Goal: Task Accomplishment & Management: Use online tool/utility

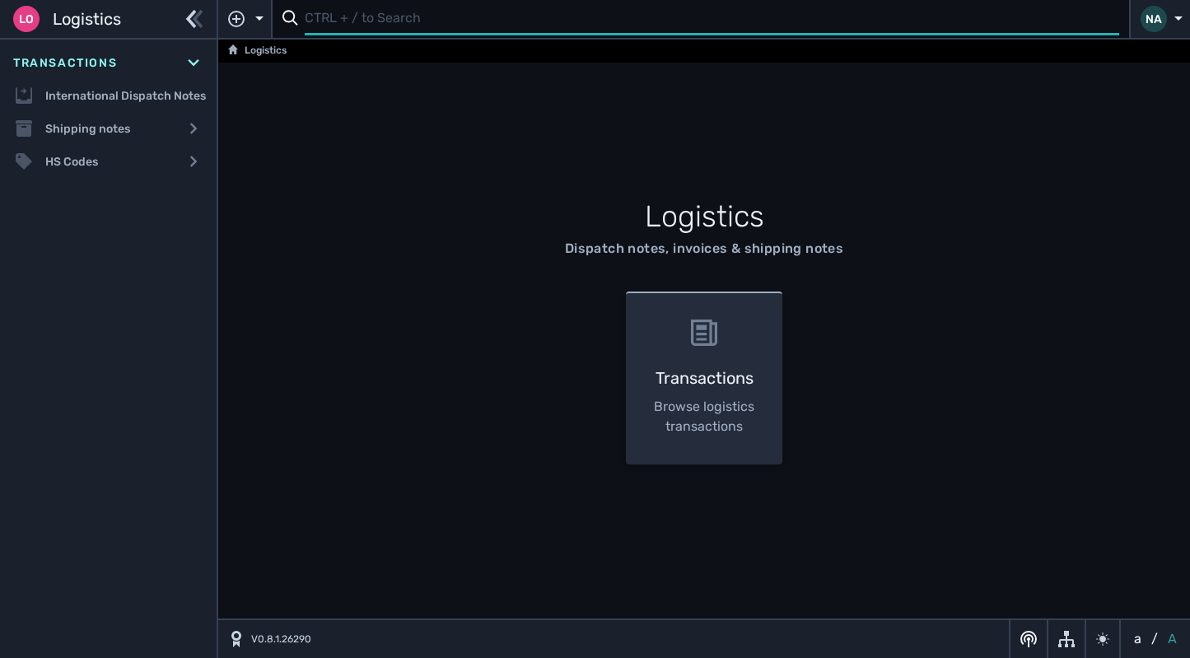
click at [338, 24] on input "text" at bounding box center [712, 19] width 814 height 32
type input "1104401"
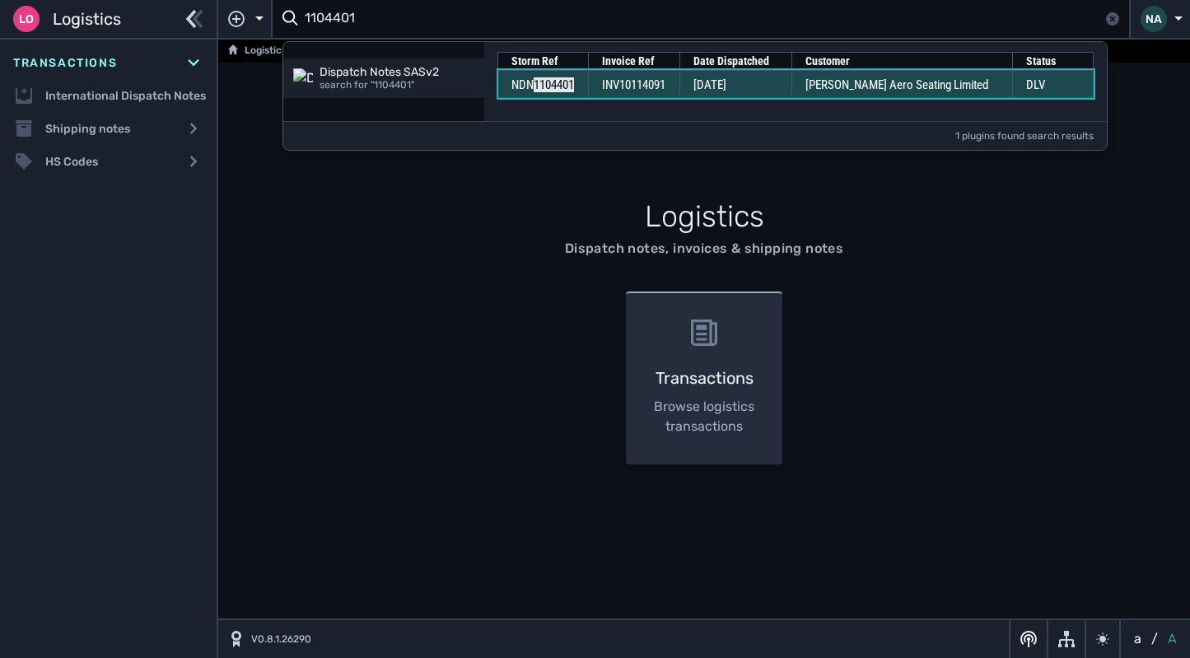
click at [726, 82] on span "[DATE]" at bounding box center [709, 84] width 33 height 15
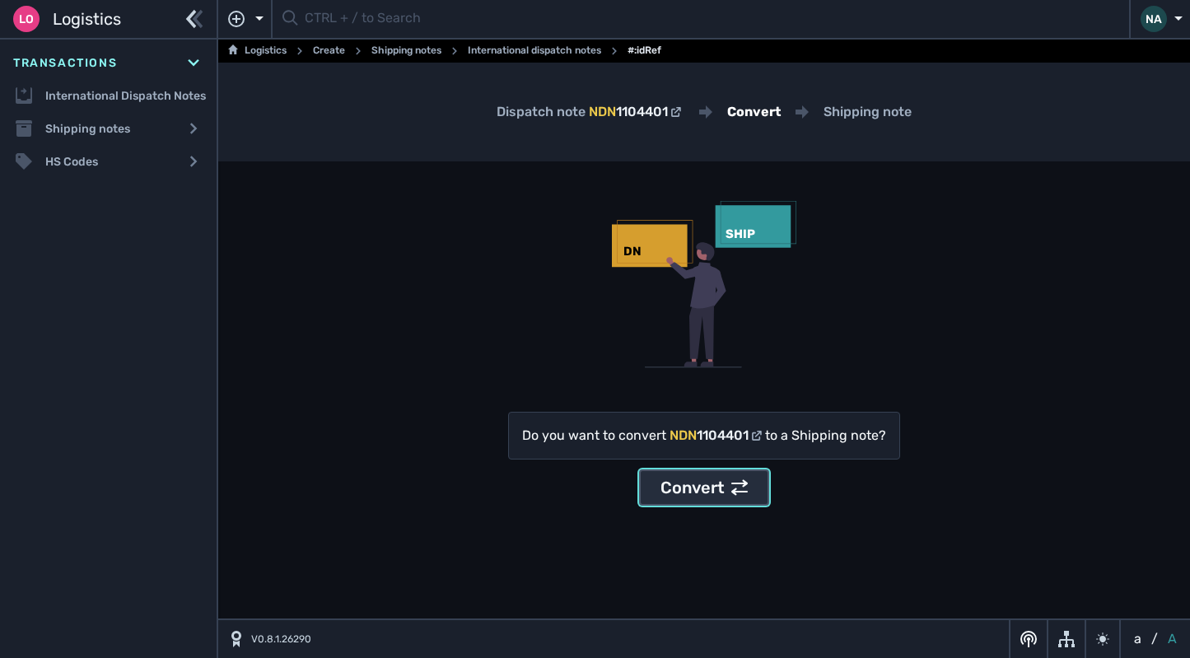
click at [696, 480] on div "Convert" at bounding box center [703, 487] width 87 height 25
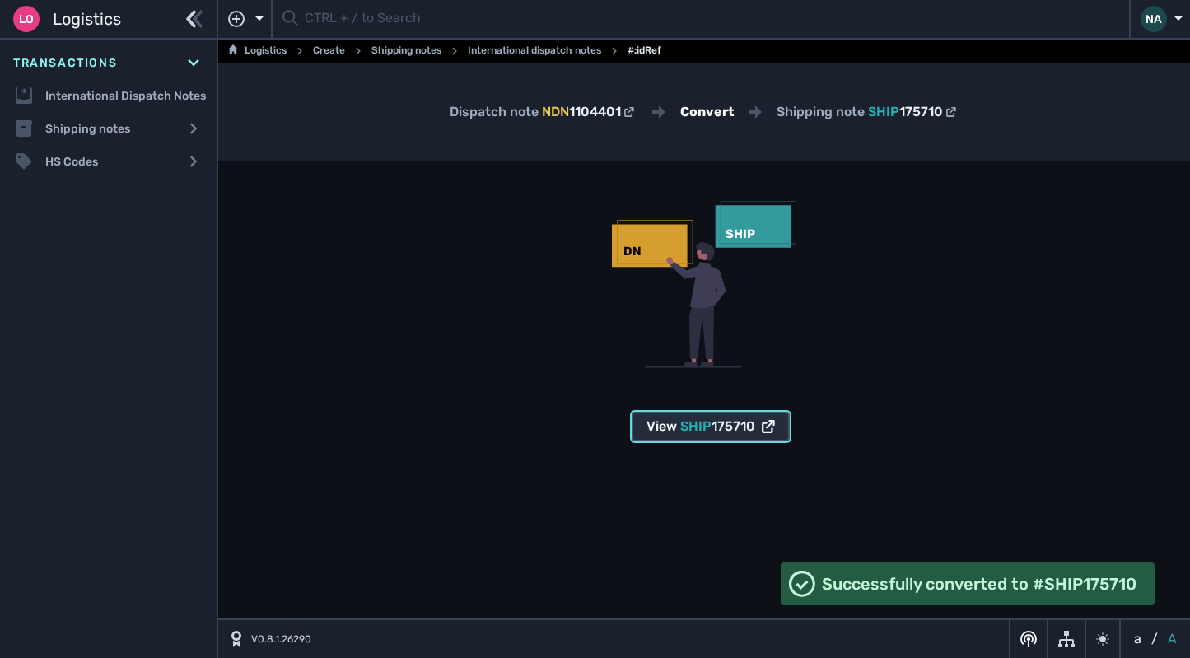
click at [738, 431] on span "175710" at bounding box center [733, 426] width 44 height 16
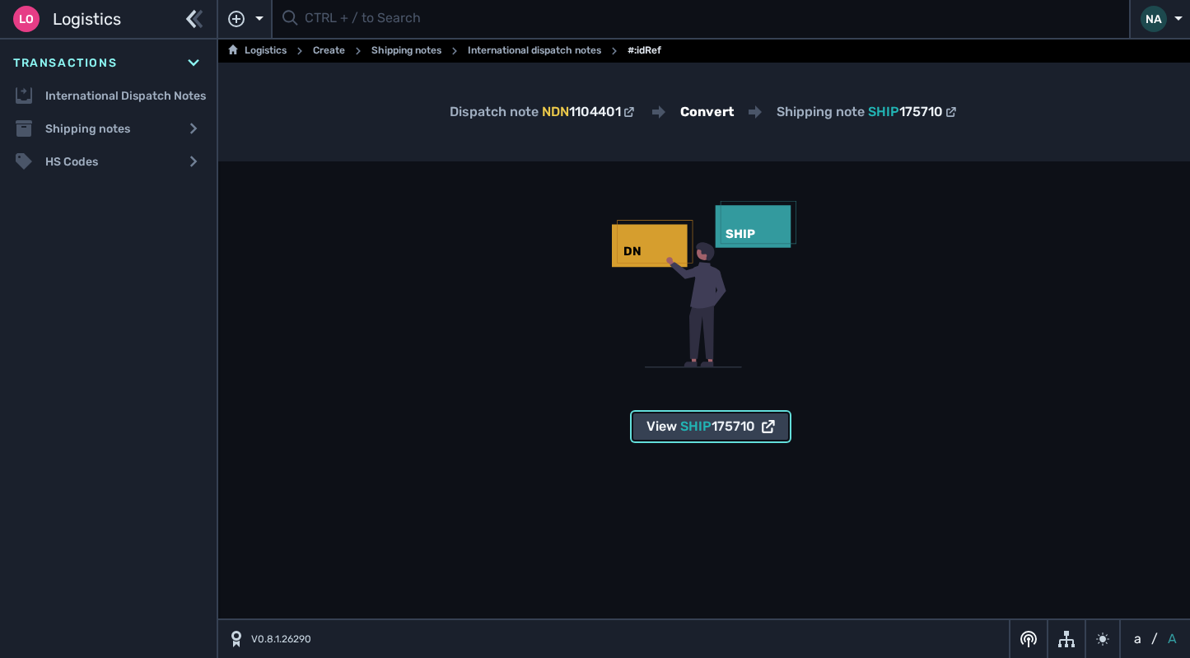
click at [393, 37] on li "Storm Ref Invoice Ref Date Dispatched Customer Status NDN 1104401 INV10114091 […" at bounding box center [700, 19] width 858 height 38
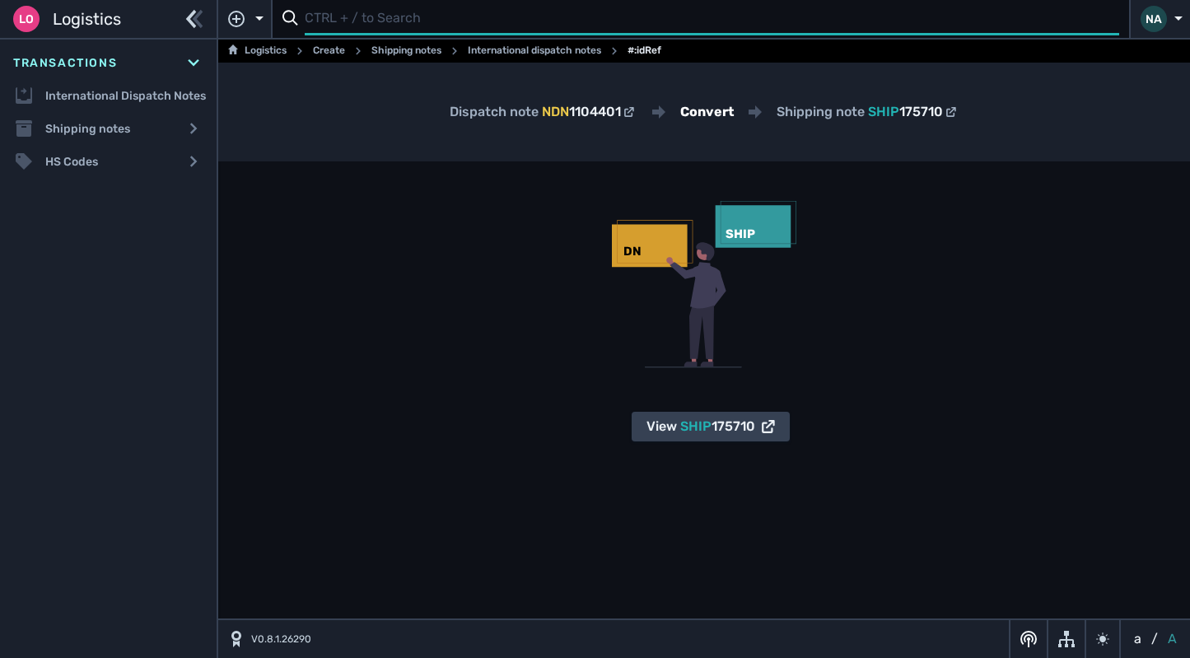
click at [392, 29] on input "text" at bounding box center [712, 19] width 814 height 32
type input "1104402"
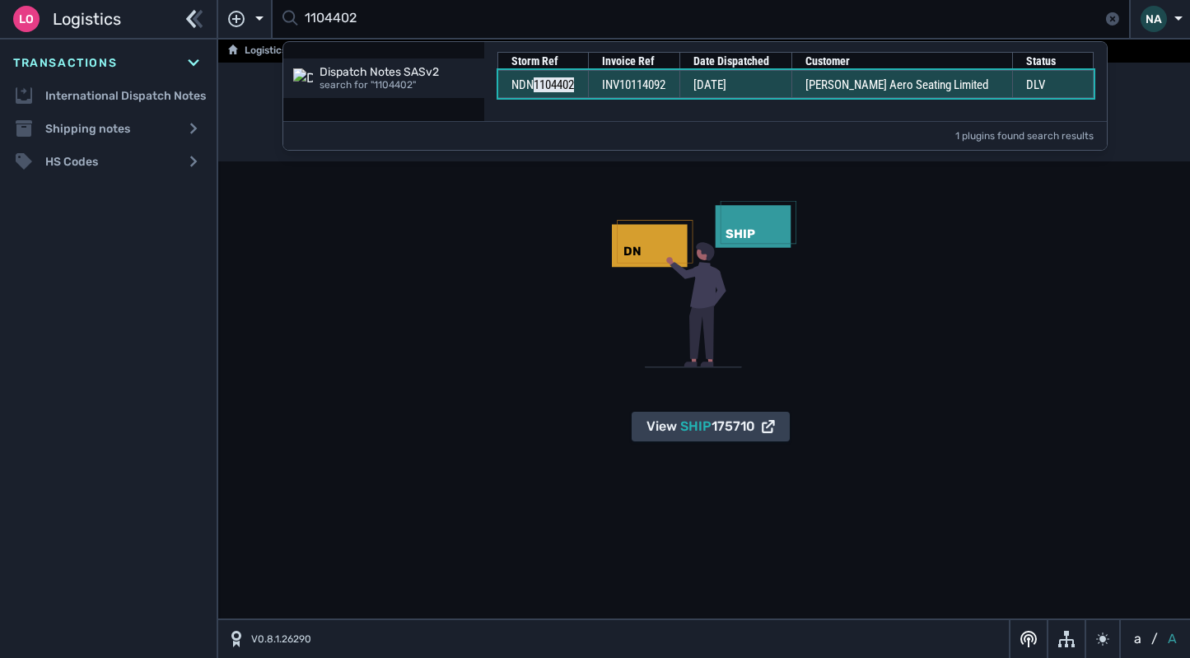
click at [788, 90] on td "[DATE]" at bounding box center [735, 84] width 112 height 28
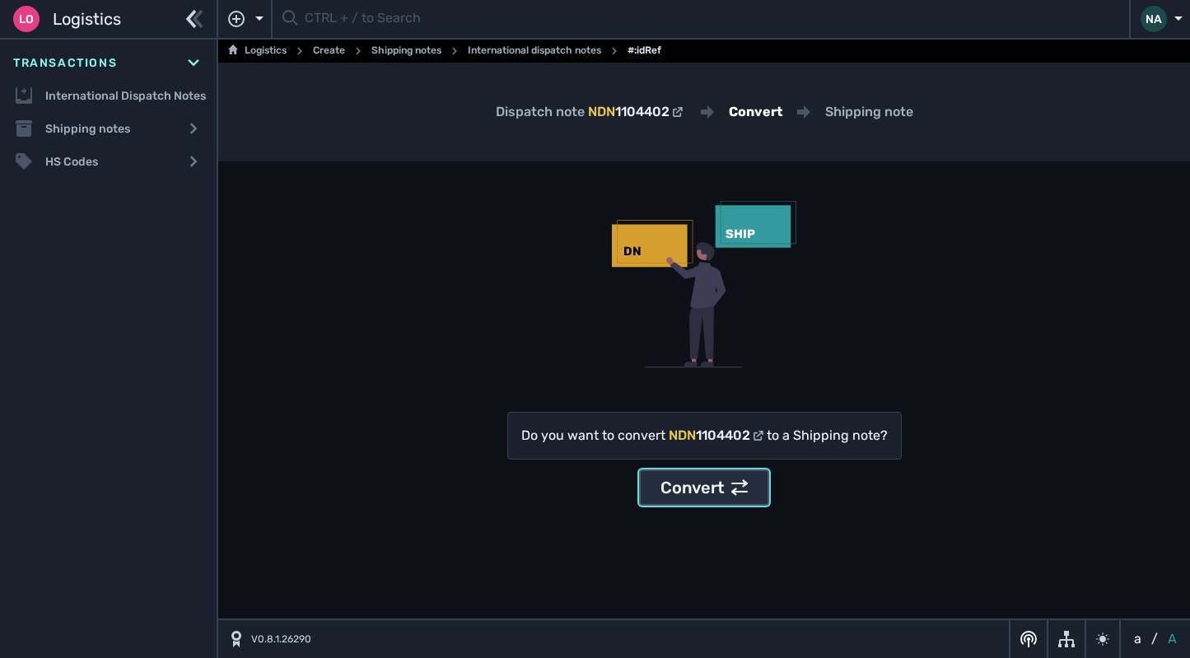
click at [685, 488] on div "Convert" at bounding box center [703, 487] width 87 height 25
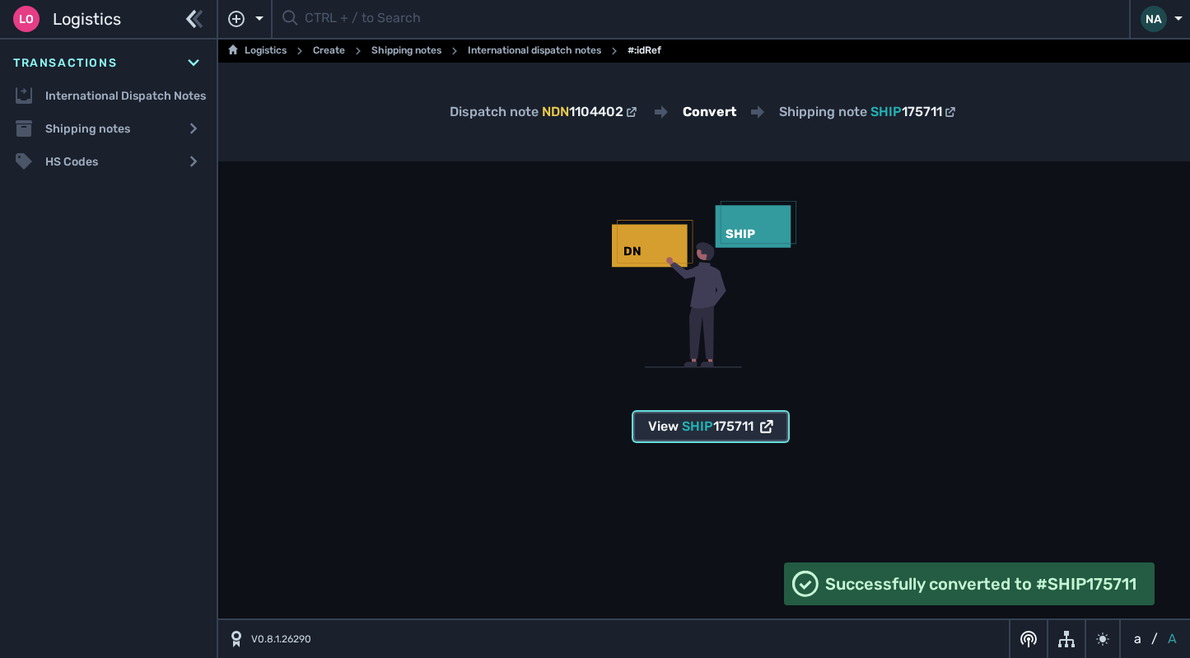
click at [701, 432] on span "SHIP" at bounding box center [697, 426] width 31 height 16
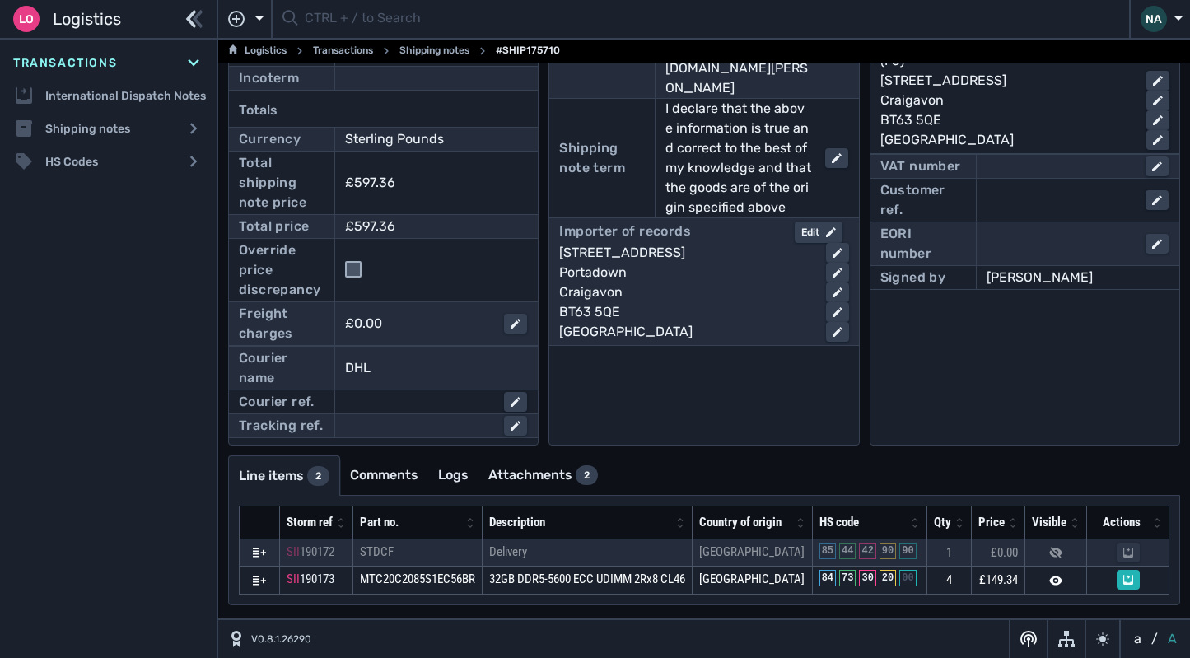
scroll to position [54, 0]
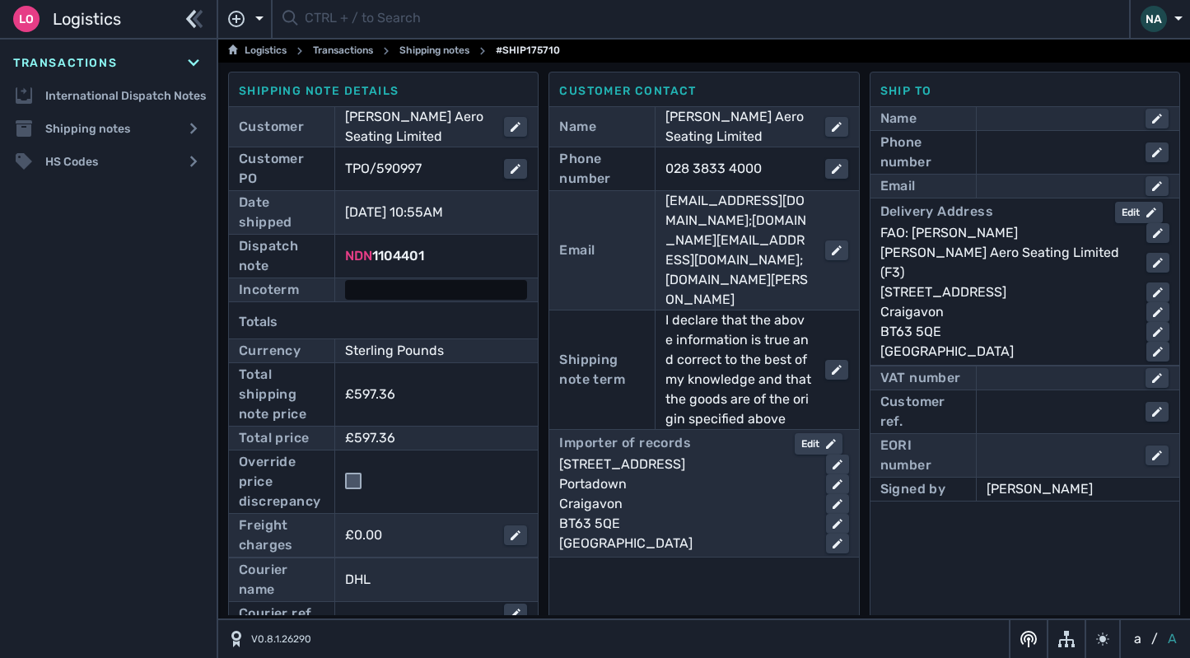
click at [354, 283] on div at bounding box center [436, 290] width 182 height 20
click at [438, 290] on select "- Ex Works - EXW Free Carrier - FCA Carriage Paid To - CPT Carriage Insurance P…" at bounding box center [466, 291] width 238 height 22
select select "[object Object]"
click at [347, 280] on select "- Ex Works - EXW Free Carrier - FCA Carriage Paid To - CPT Carriage Insurance P…" at bounding box center [466, 291] width 238 height 22
click at [986, 189] on div at bounding box center [1062, 186] width 152 height 20
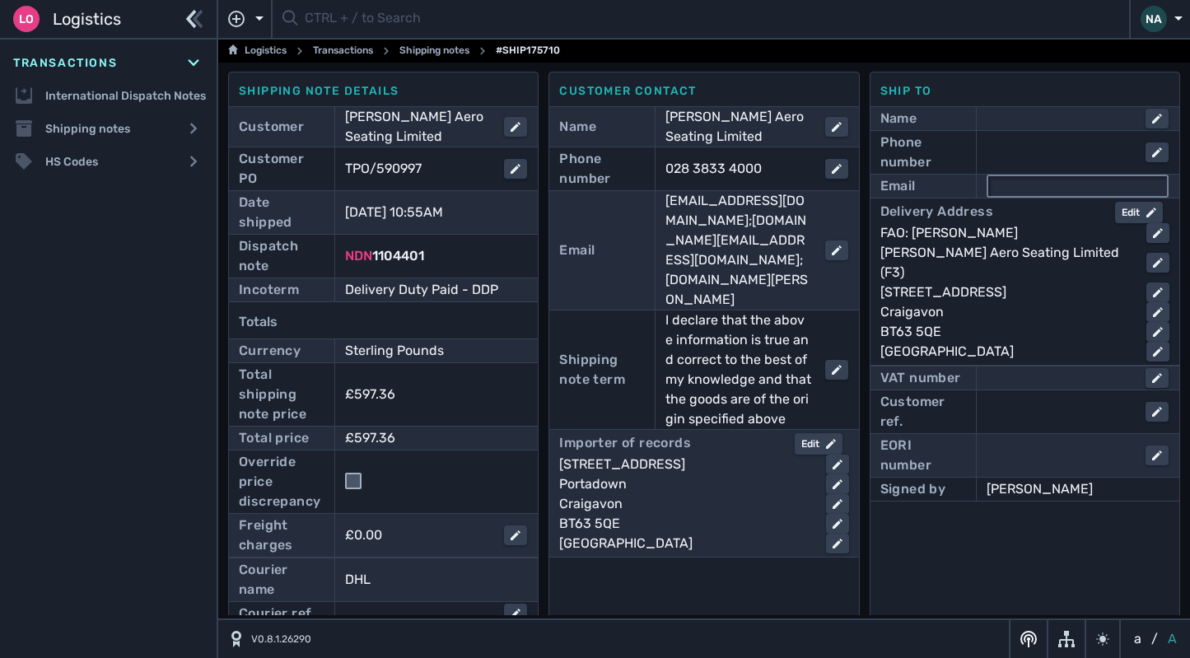
paste input "dermot.hoy@thompsonaero.com"
type input "dermot.hoy@thompsonaero.com"
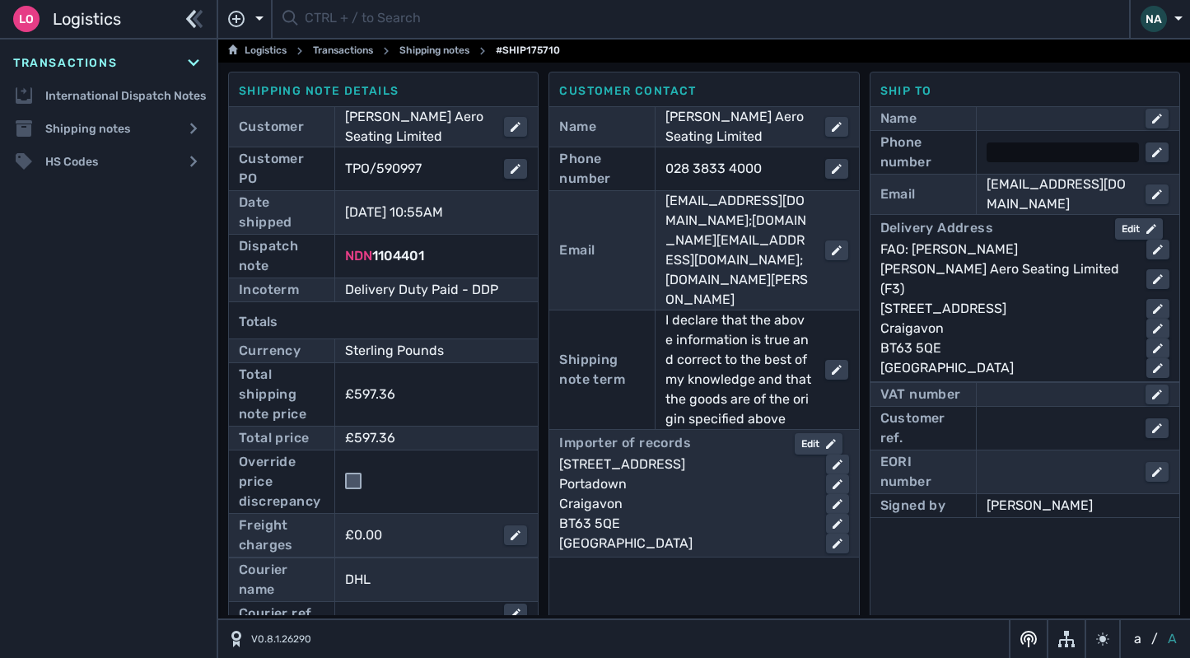
click at [1034, 148] on div at bounding box center [1062, 152] width 152 height 20
type input "02838334000"
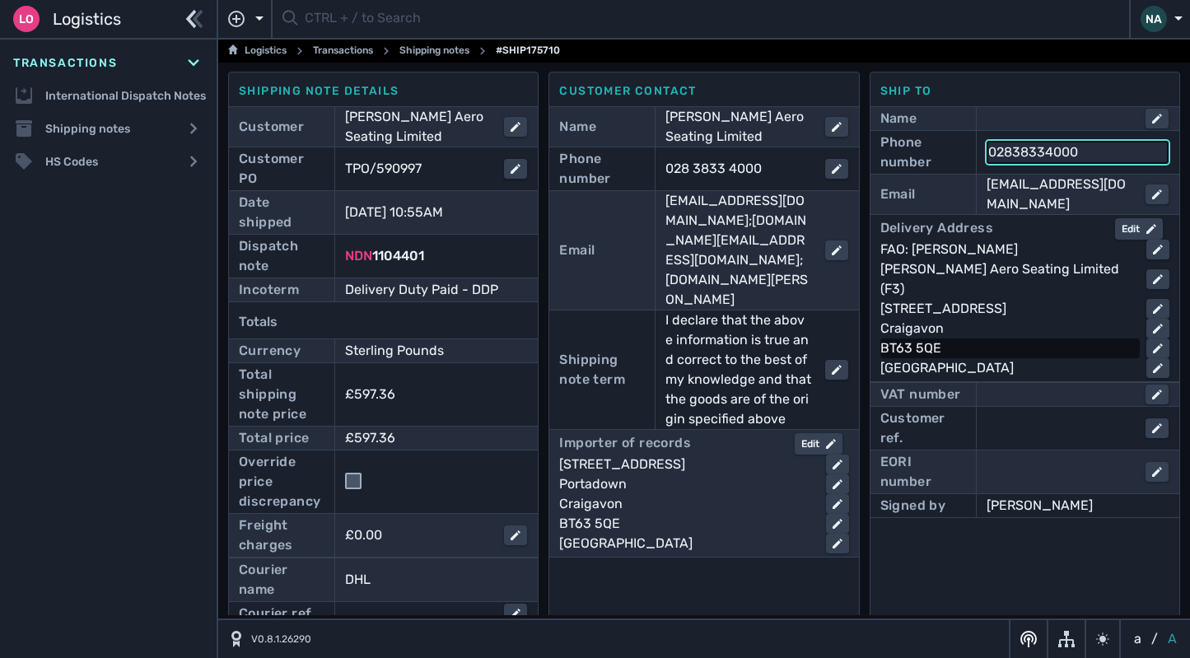
click at [1048, 338] on div "BT63 5QE" at bounding box center [1006, 348] width 253 height 20
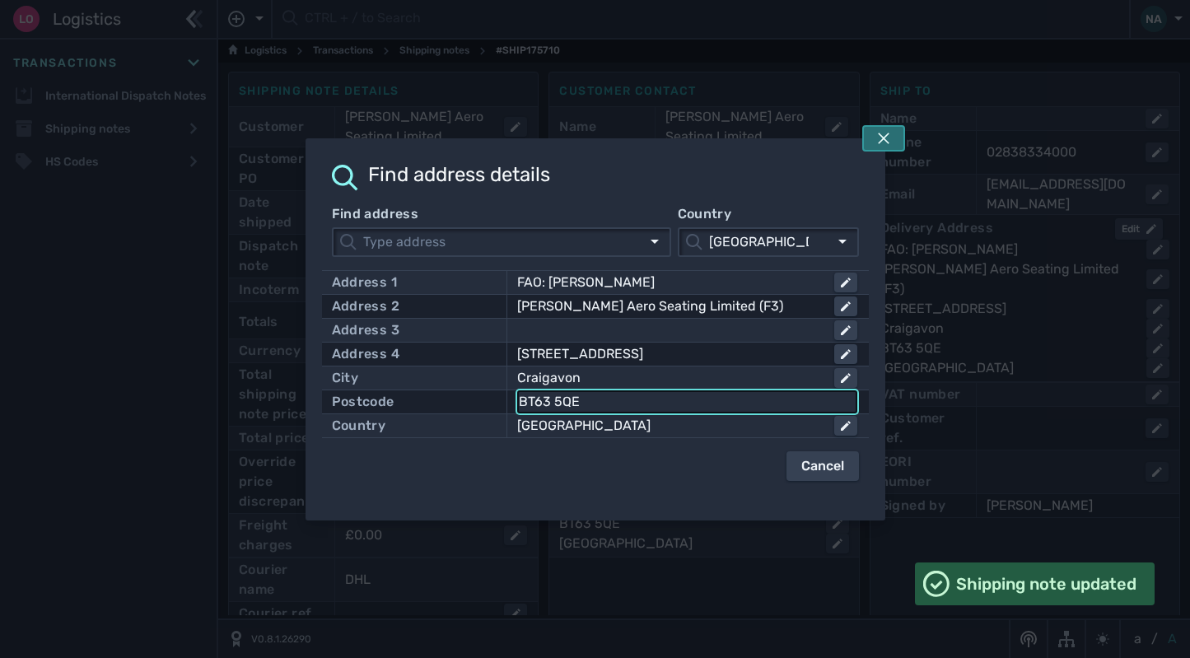
click at [888, 142] on icon at bounding box center [883, 138] width 13 height 13
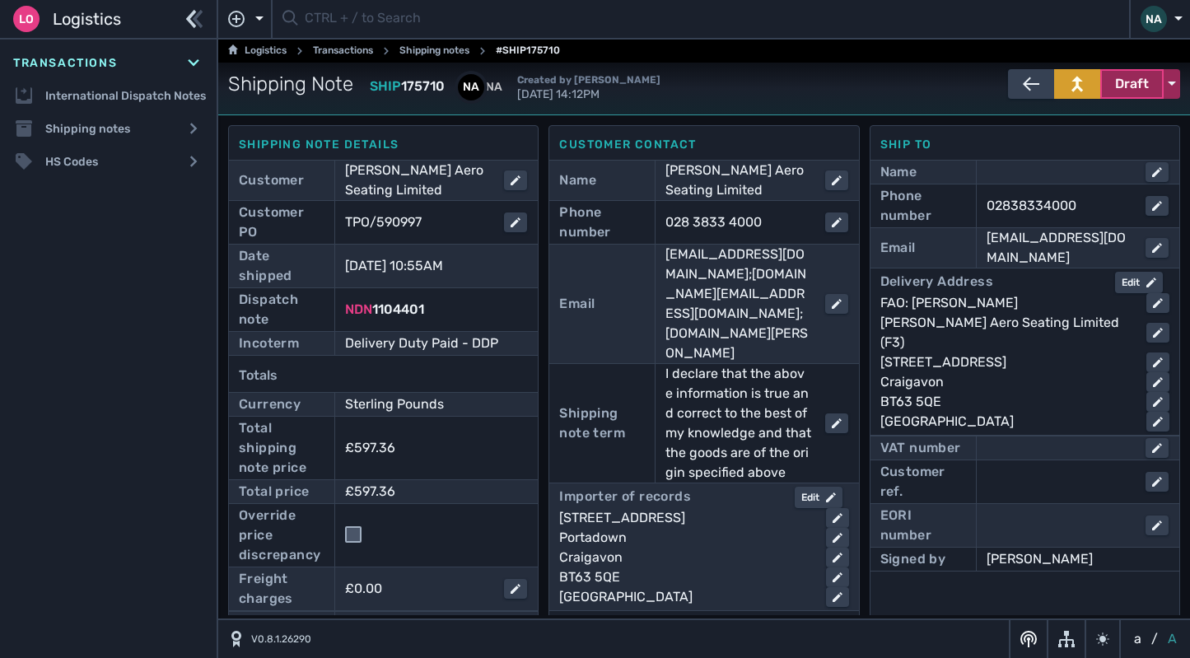
click at [1131, 92] on span "Draft" at bounding box center [1132, 84] width 34 height 20
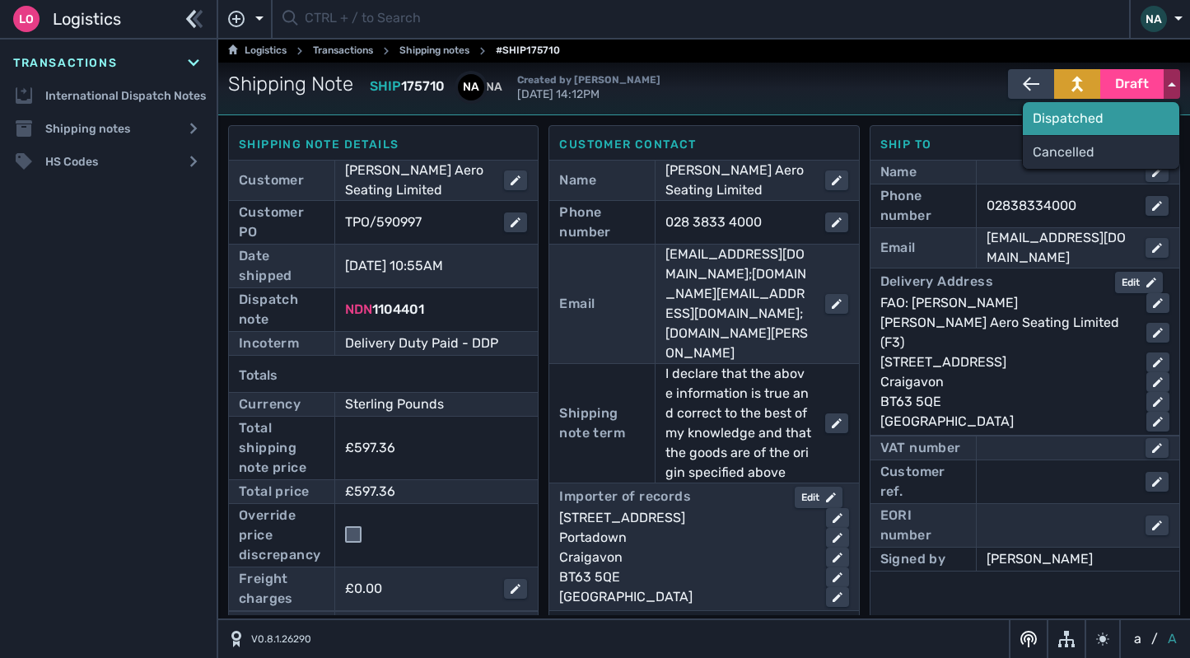
click at [1072, 122] on div "Dispatched" at bounding box center [1101, 118] width 156 height 33
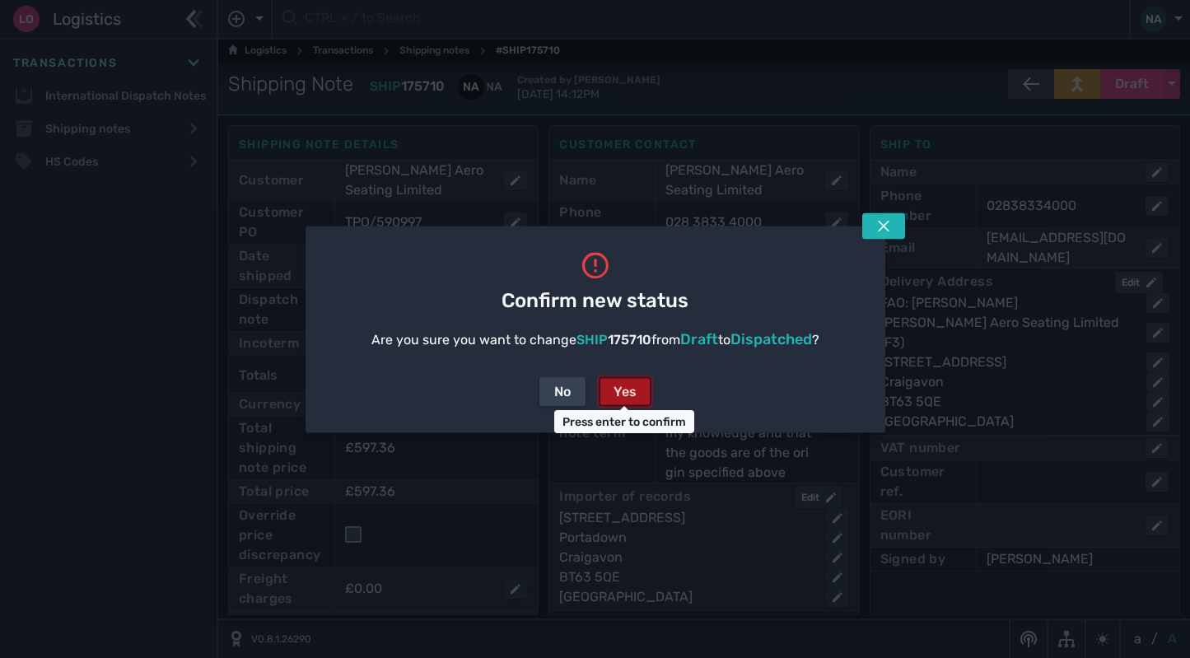
click at [638, 389] on button "Yes" at bounding box center [625, 391] width 53 height 30
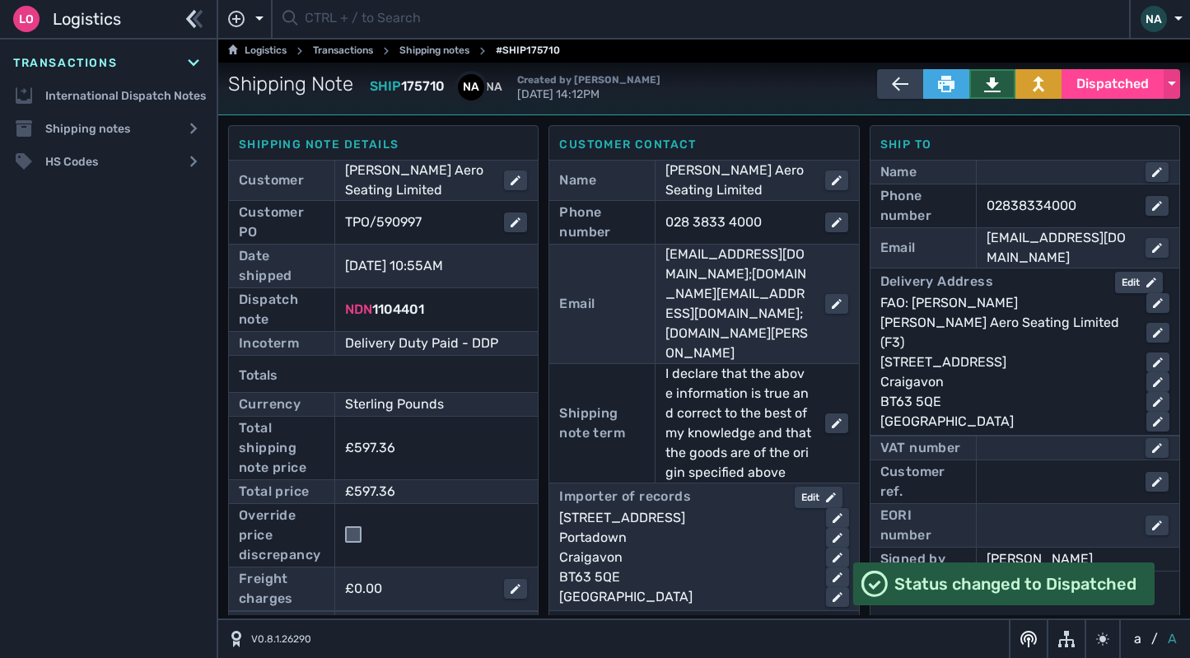
click at [986, 77] on icon at bounding box center [992, 84] width 16 height 15
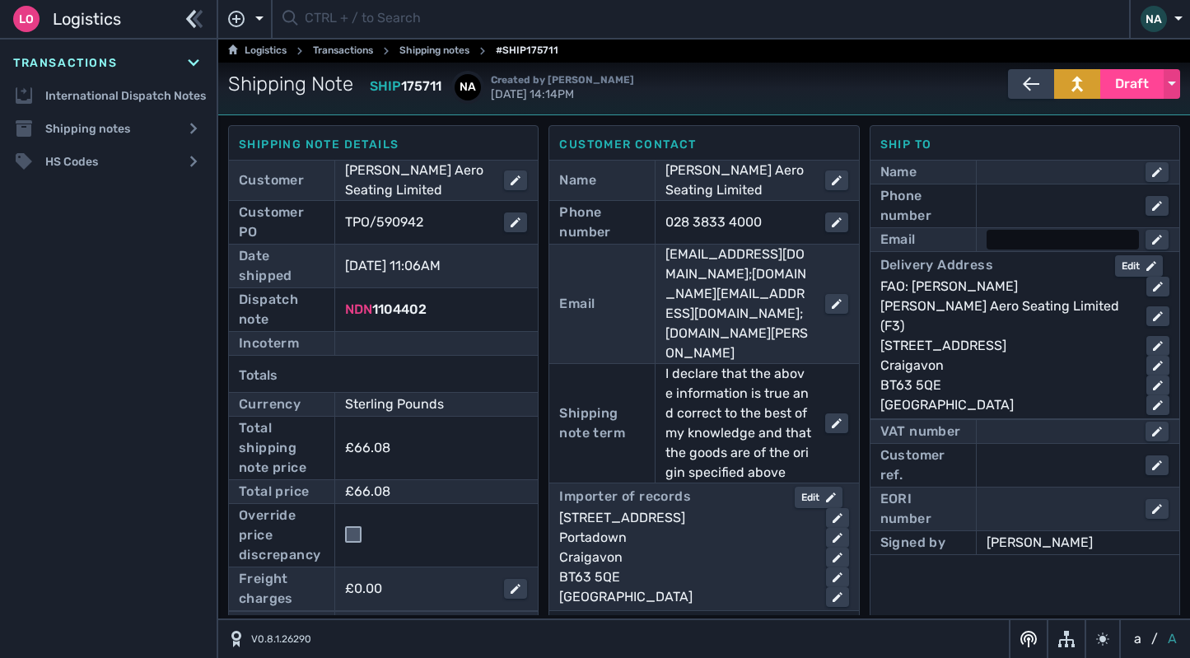
click at [1017, 242] on div at bounding box center [1062, 240] width 152 height 20
type input "dermot.hoy@thompsonaero.com"
click at [1019, 204] on div at bounding box center [1062, 206] width 152 height 20
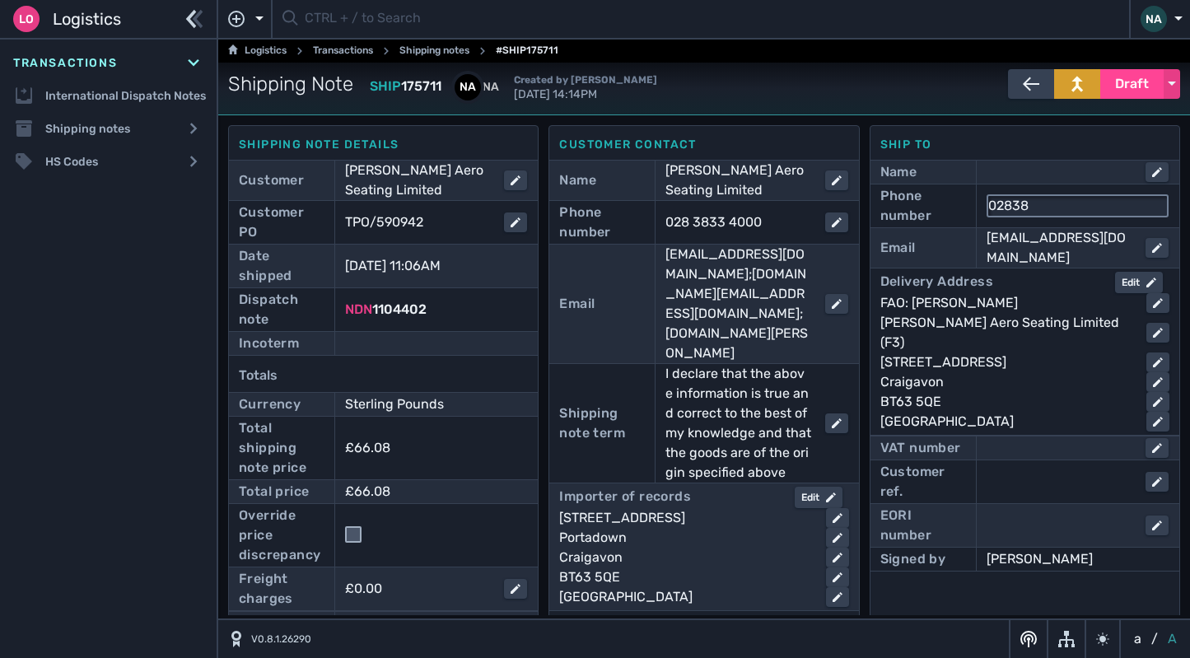
type input "02838334000"
click at [378, 348] on div at bounding box center [436, 343] width 182 height 20
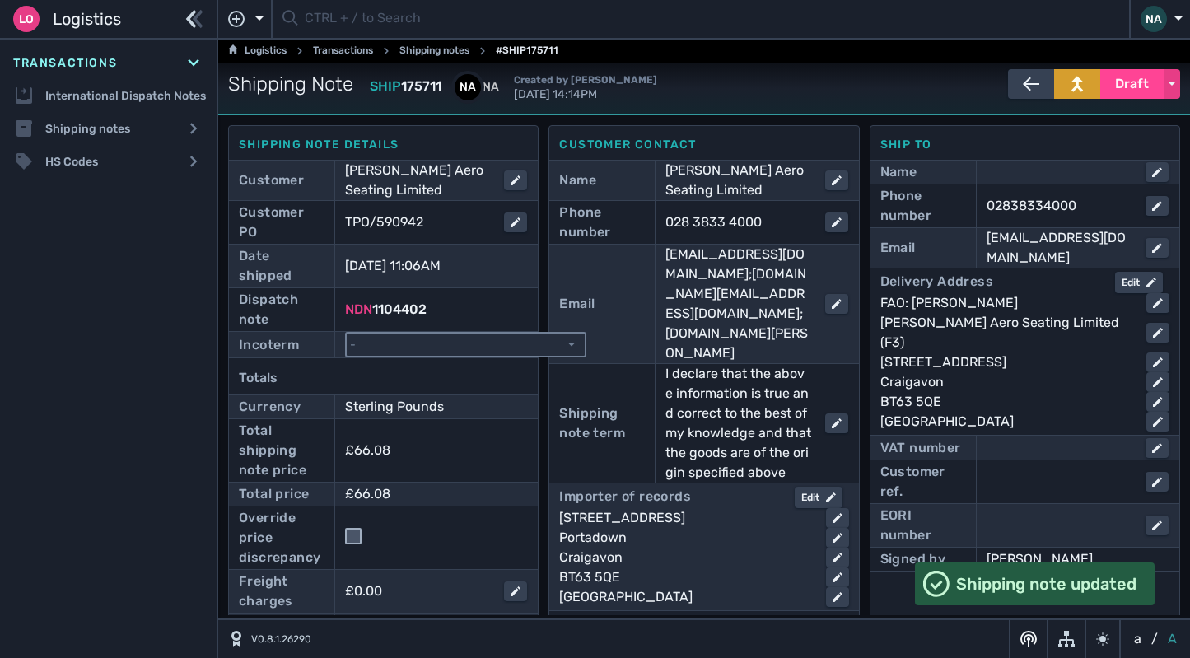
click at [389, 340] on select "- Ex Works - EXW Free Carrier - FCA Carriage Paid To - CPT Carriage Insurance P…" at bounding box center [466, 344] width 238 height 22
select select "[object Object]"
click at [347, 333] on select "- Ex Works - EXW Free Carrier - FCA Carriage Paid To - CPT Carriage Insurance P…" at bounding box center [466, 344] width 238 height 22
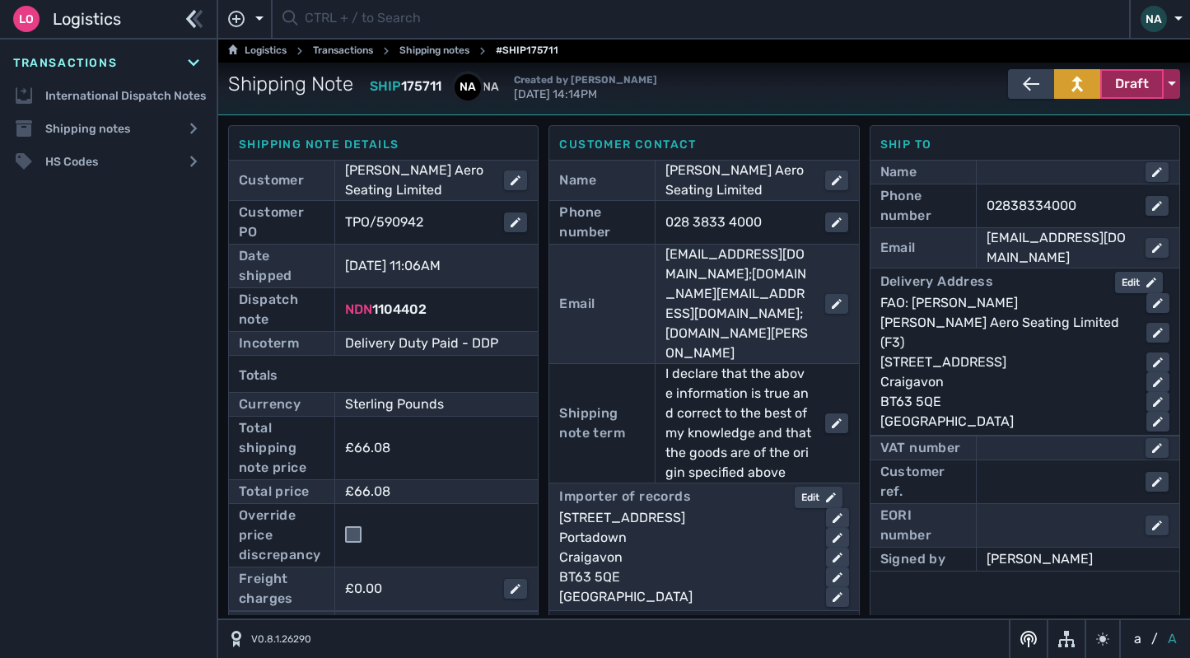
click at [1130, 90] on span "Draft" at bounding box center [1132, 84] width 34 height 20
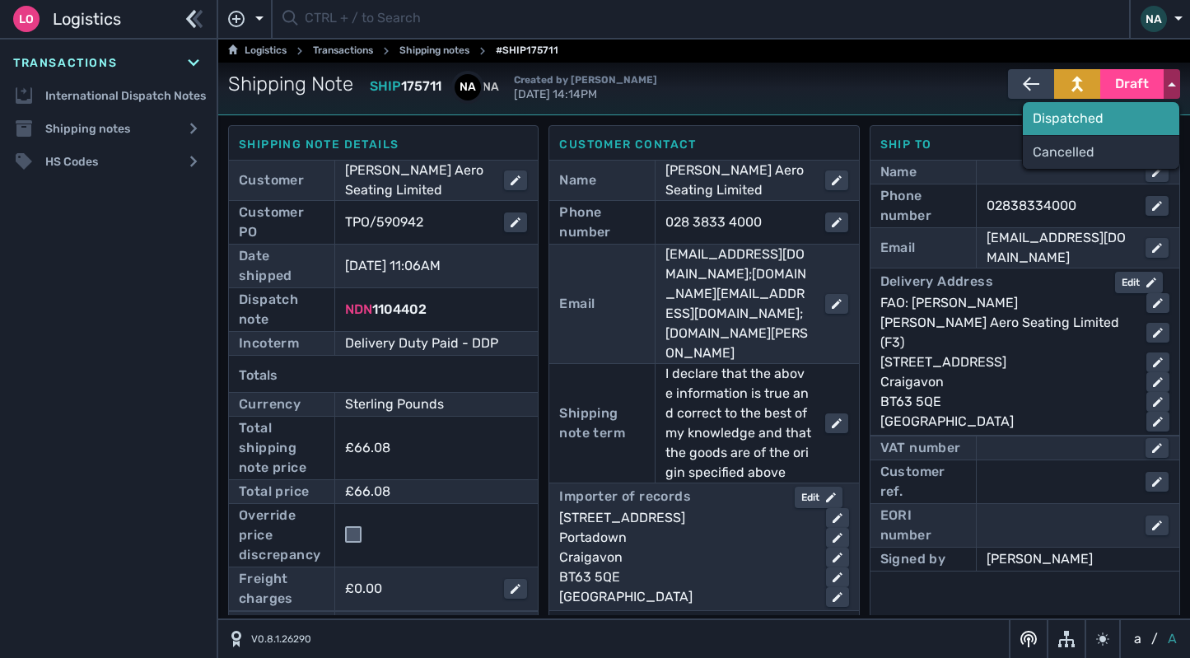
click at [1058, 123] on div "Dispatched" at bounding box center [1101, 118] width 156 height 33
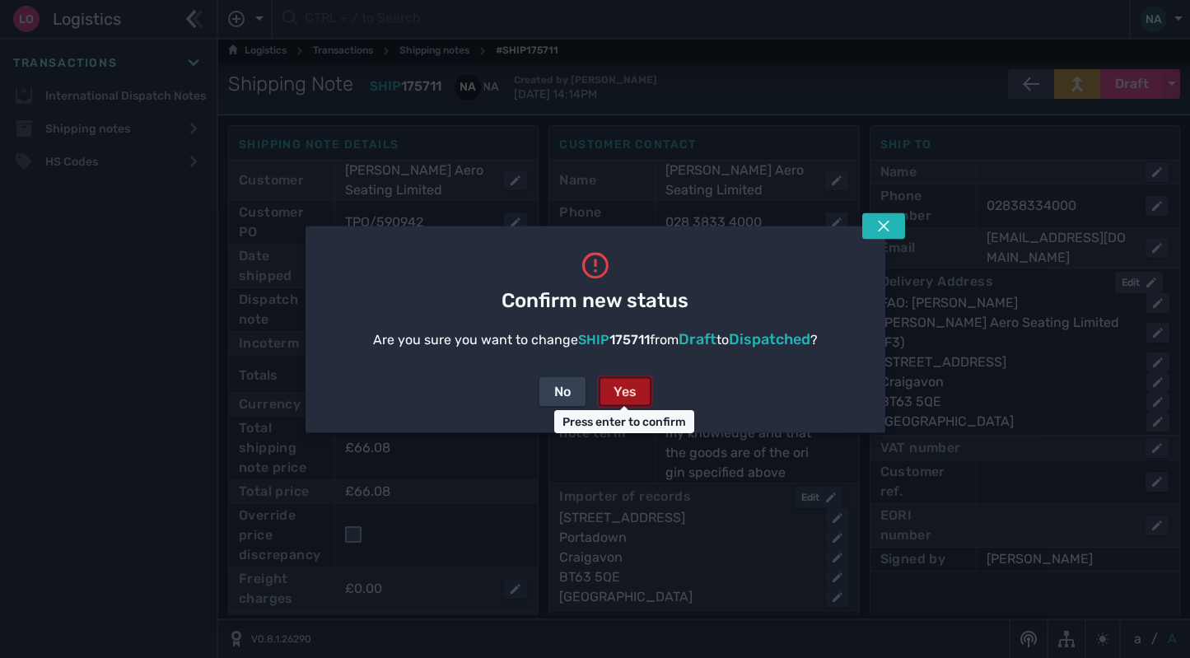
click at [632, 398] on div "Yes" at bounding box center [624, 391] width 23 height 20
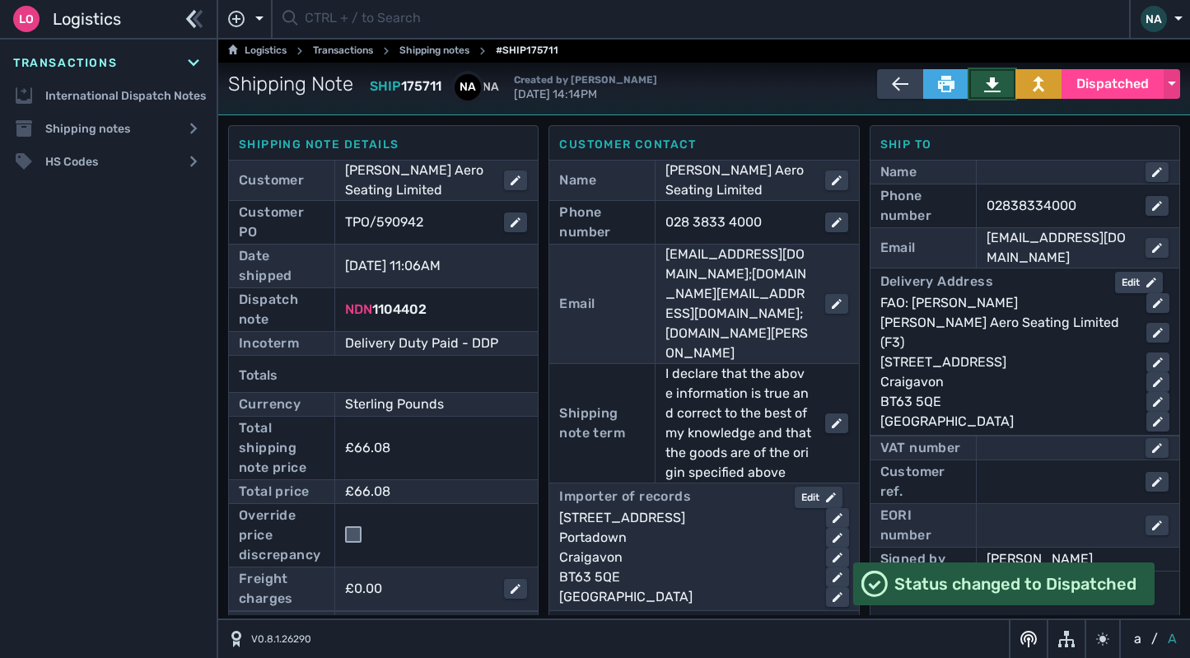
click at [996, 77] on button at bounding box center [992, 84] width 46 height 30
